Goal: Task Accomplishment & Management: Manage account settings

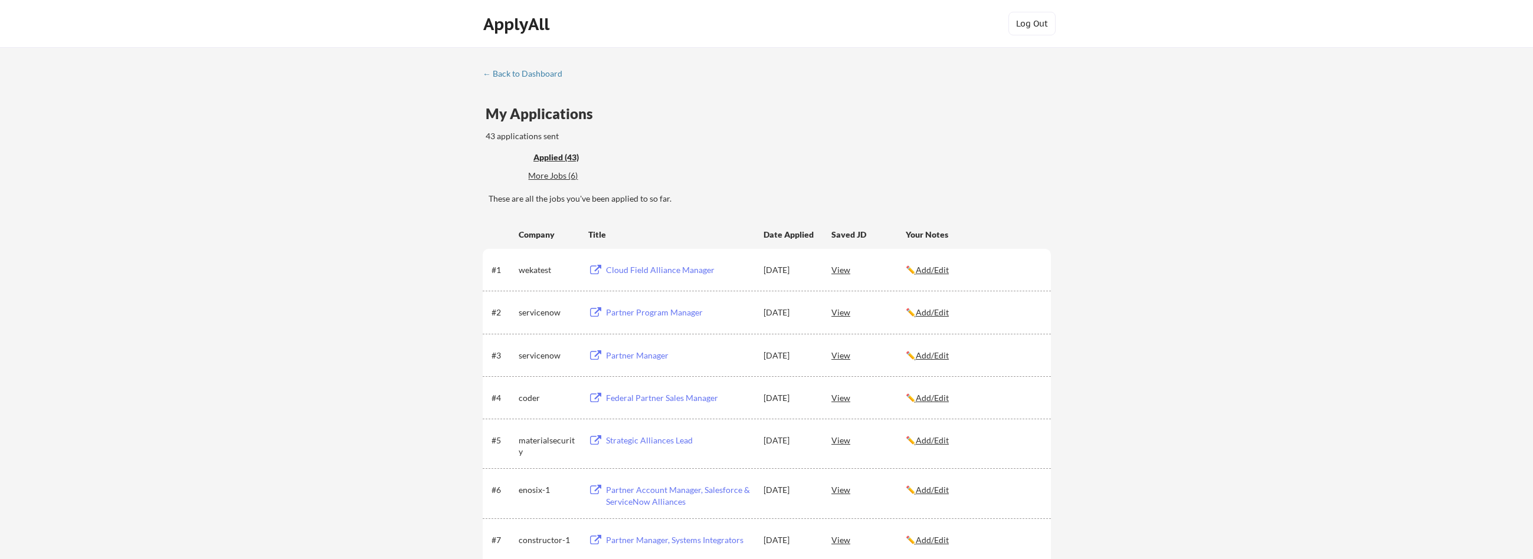
scroll to position [212, 0]
click at [570, 178] on div "More Jobs (6)" at bounding box center [571, 176] width 87 height 12
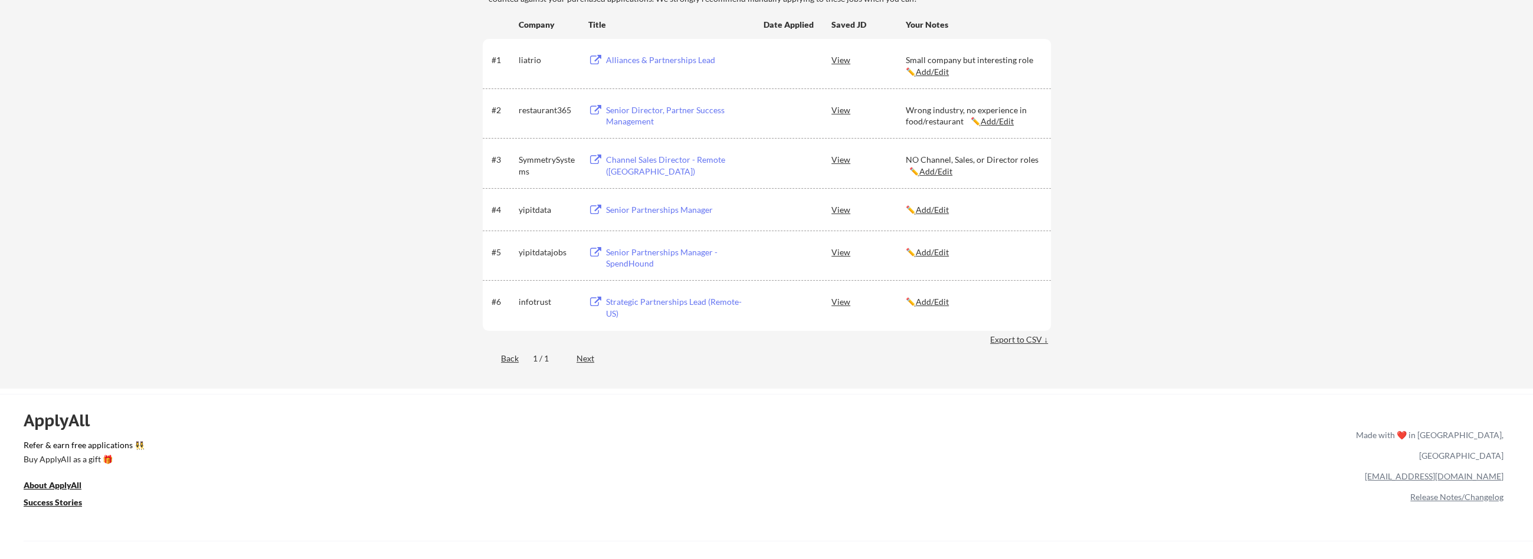
scroll to position [212, 0]
click at [644, 299] on div "Strategic Partnerships Lead (Remote-US)" at bounding box center [679, 307] width 146 height 23
click at [930, 297] on u "Add/Edit" at bounding box center [932, 301] width 33 height 10
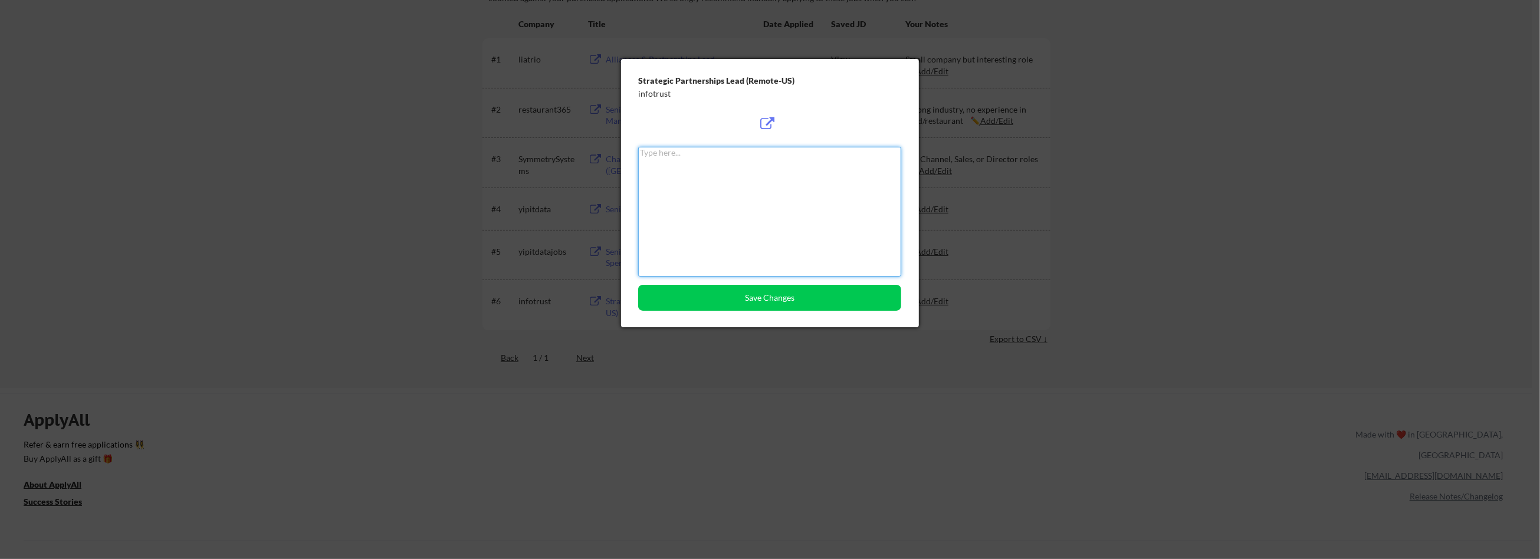
click at [782, 208] on textarea at bounding box center [769, 212] width 263 height 130
click at [711, 162] on textarea "Applied 9/4, seemed interesting. Had to answer questions about quota attainment…" at bounding box center [769, 212] width 263 height 130
click at [871, 154] on textarea "Applied 9/4, seemed interesting. Had to answer questions about quota attainment…" at bounding box center [769, 212] width 263 height 130
click at [801, 163] on textarea "Applied 9/4, seemed interesting. Had to answer questions about best years quota…" at bounding box center [769, 212] width 263 height 130
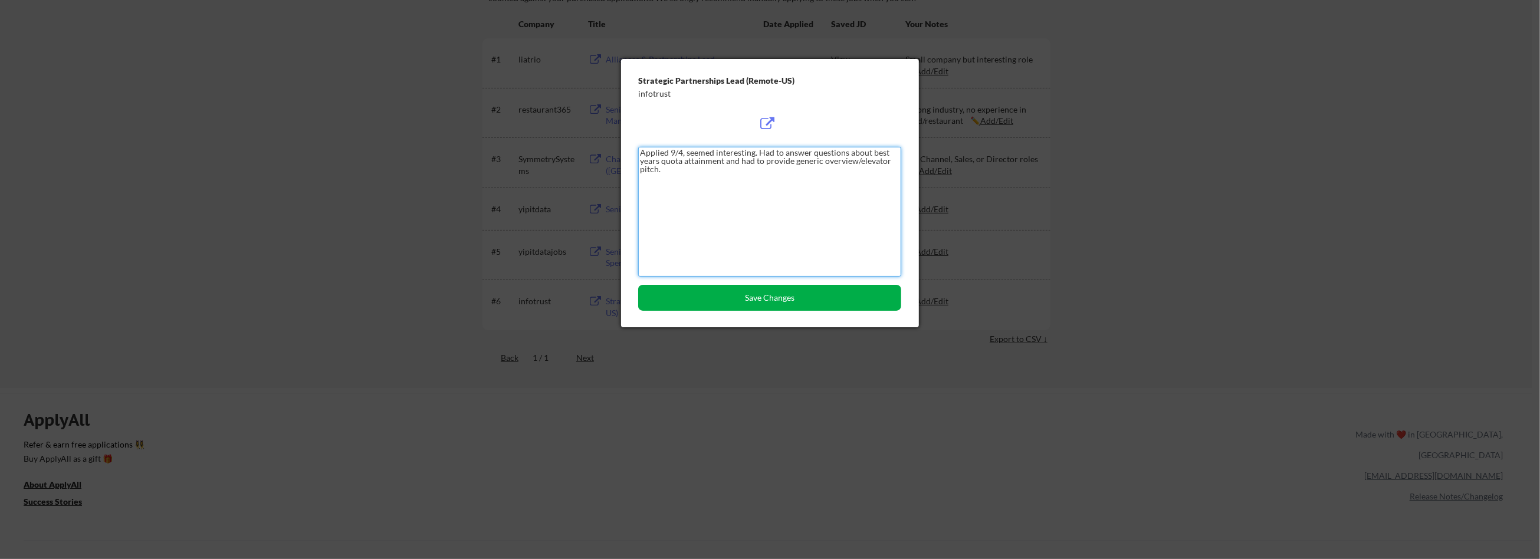
type textarea "Applied 9/4, seemed interesting. Had to answer questions about best years quota…"
click at [748, 300] on button "Save Changes" at bounding box center [769, 298] width 263 height 26
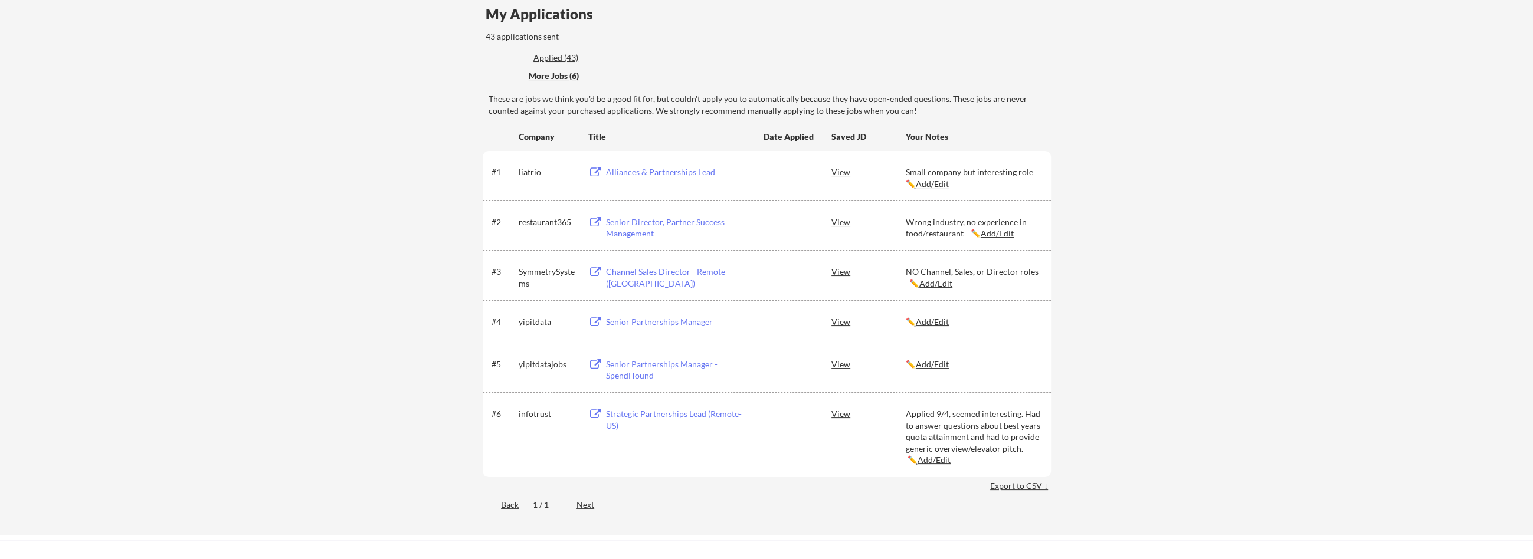
scroll to position [0, 0]
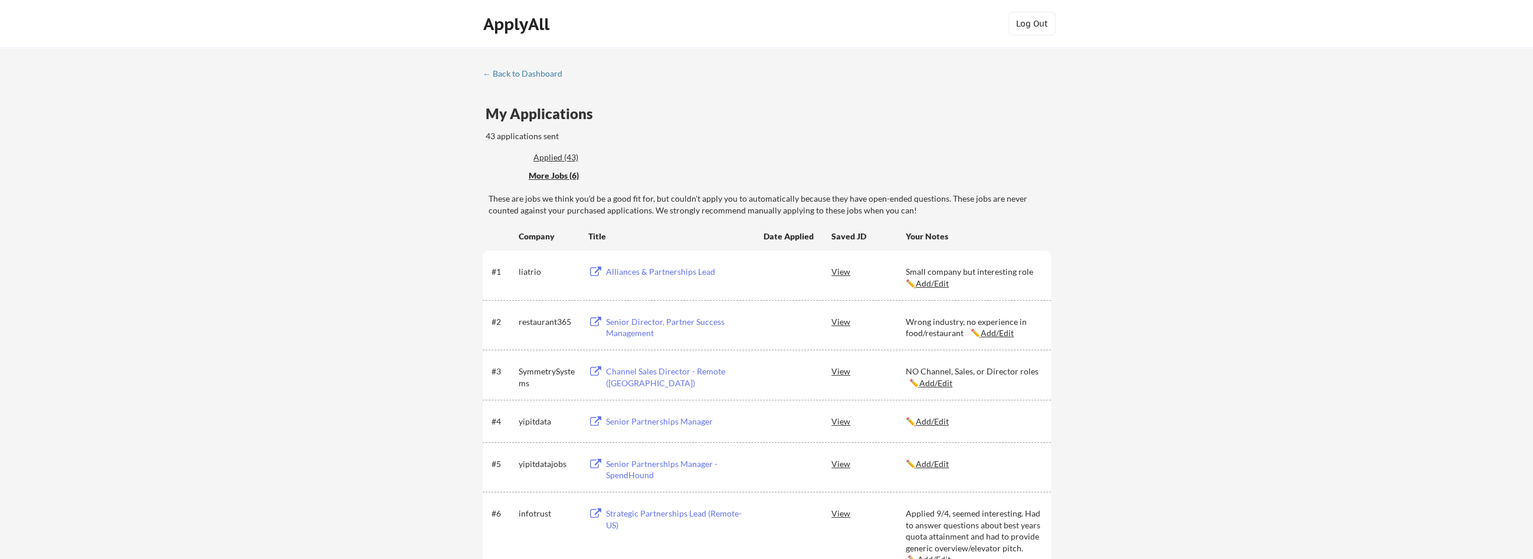
click at [505, 64] on div "← Back to Dashboard My Applications 43 applications sent Applied (43) More Jobs…" at bounding box center [766, 341] width 1533 height 588
click at [507, 71] on div "← Back to Dashboard" at bounding box center [527, 74] width 88 height 8
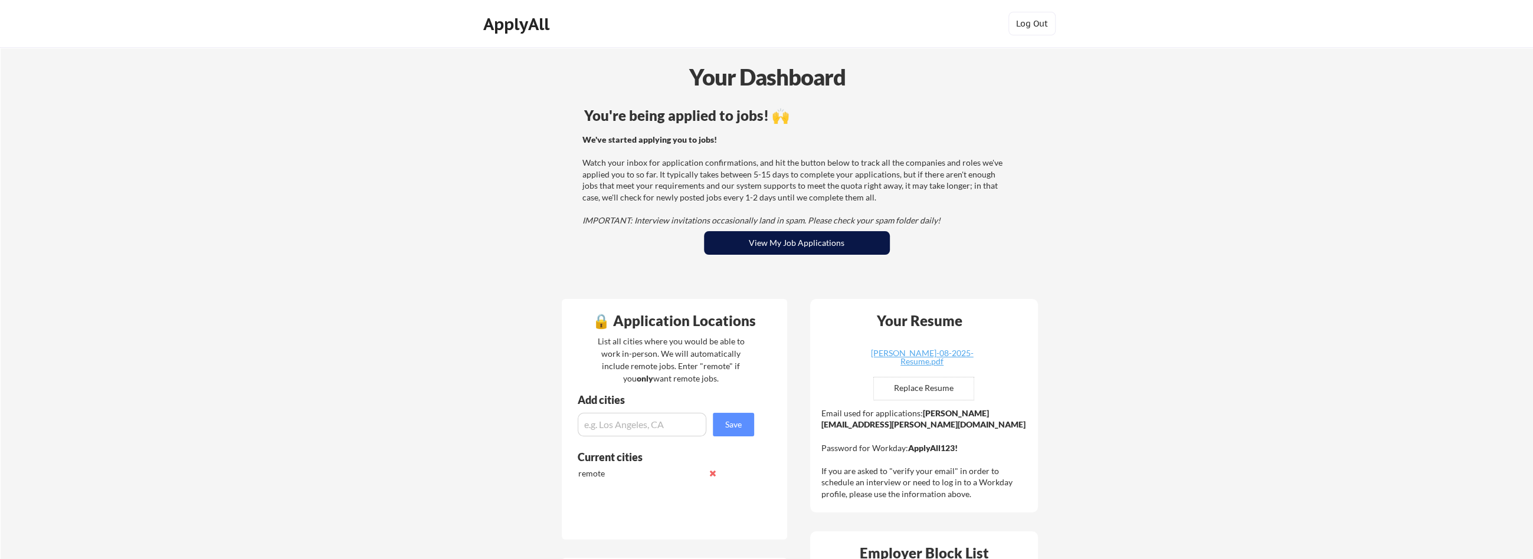
click at [758, 250] on button "View My Job Applications" at bounding box center [797, 243] width 186 height 24
